Goal: Task Accomplishment & Management: Complete application form

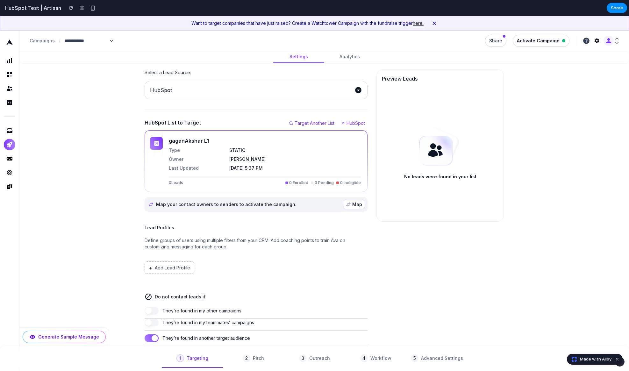
click at [158, 266] on button "+ Add Lead Profile" at bounding box center [170, 267] width 50 height 12
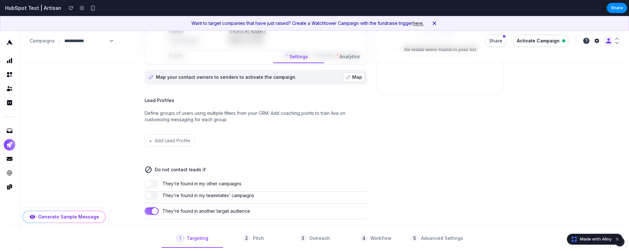
scroll to position [146, 0]
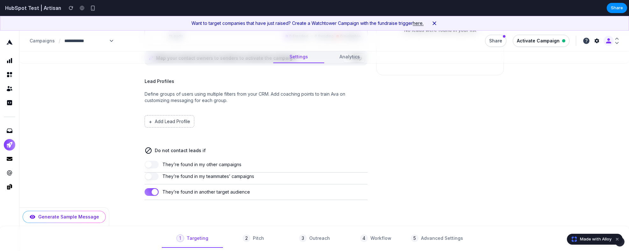
click at [164, 125] on button "+ Add Lead Profile" at bounding box center [170, 121] width 50 height 12
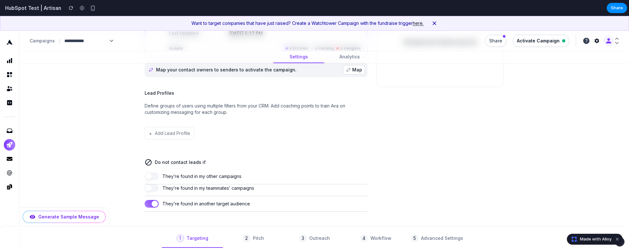
scroll to position [135, 0]
click at [160, 130] on button "+ Add Lead Profile" at bounding box center [170, 132] width 50 height 12
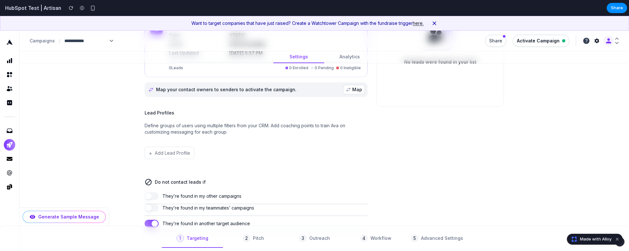
scroll to position [119, 0]
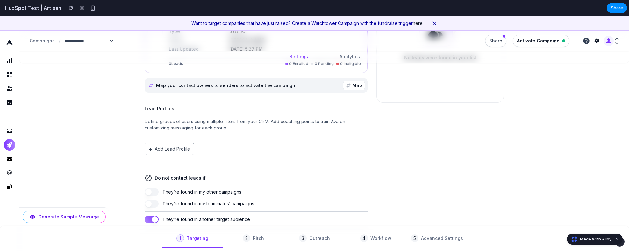
click at [161, 151] on button "+ Add Lead Profile" at bounding box center [170, 148] width 50 height 12
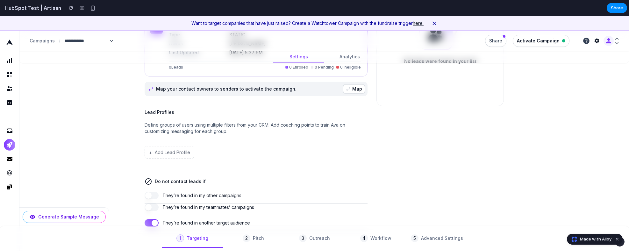
scroll to position [116, 0]
click at [172, 113] on div "Lead Profiles" at bounding box center [256, 112] width 223 height 6
click at [8, 43] on img at bounding box center [9, 42] width 6 height 6
click at [8, 57] on img at bounding box center [9, 60] width 6 height 6
click at [9, 71] on img at bounding box center [9, 74] width 6 height 6
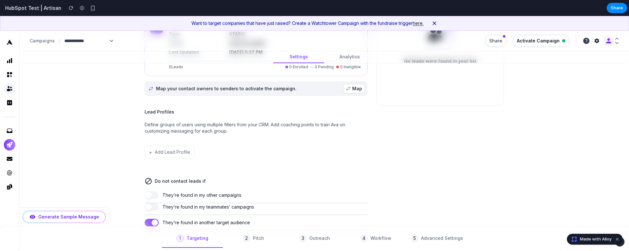
click at [9, 89] on img at bounding box center [9, 88] width 6 height 6
click at [9, 104] on img at bounding box center [9, 102] width 6 height 6
click at [9, 124] on div at bounding box center [9, 150] width 11 height 191
click at [9, 129] on img at bounding box center [9, 130] width 6 height 6
click at [9, 149] on link at bounding box center [9, 144] width 11 height 11
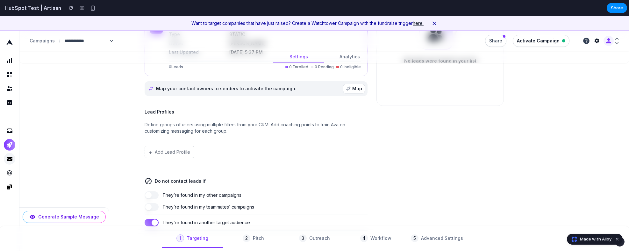
click at [9, 158] on img at bounding box center [9, 158] width 6 height 6
click at [9, 173] on img at bounding box center [9, 172] width 6 height 6
click at [10, 188] on img at bounding box center [9, 186] width 6 height 6
click at [179, 152] on button "+ Add Lead Profile" at bounding box center [170, 152] width 50 height 12
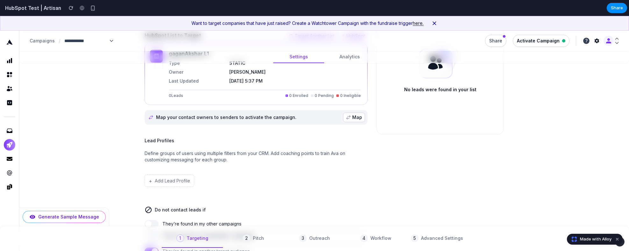
scroll to position [87, 0]
click at [113, 5] on section "HubSpot Test | Artisan Share" at bounding box center [313, 8] width 627 height 16
